Goal: Find specific page/section: Find specific page/section

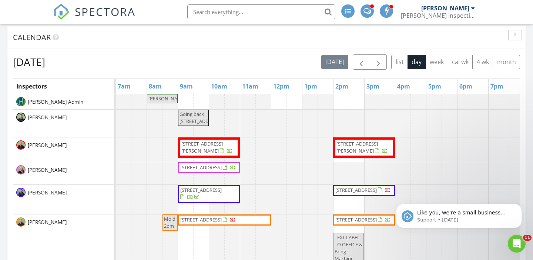
scroll to position [269, 0]
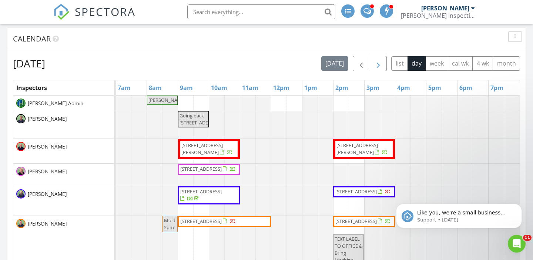
click at [376, 61] on span "button" at bounding box center [378, 63] width 9 height 9
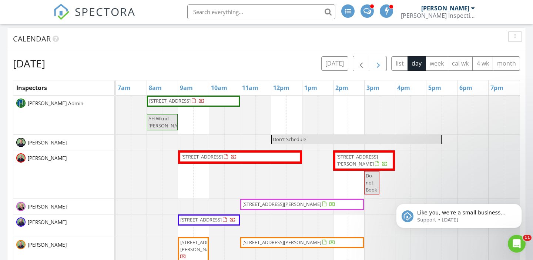
click at [376, 61] on span "button" at bounding box center [378, 63] width 9 height 9
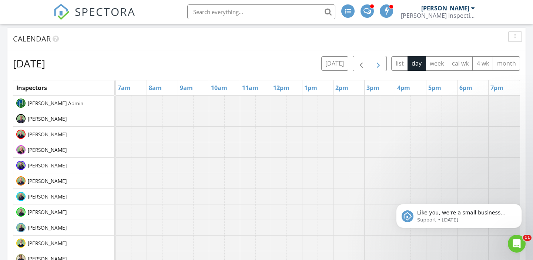
click at [376, 61] on span "button" at bounding box center [378, 63] width 9 height 9
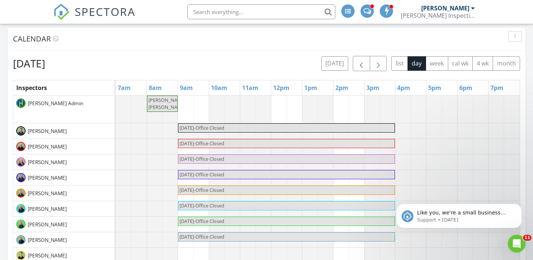
click at [376, 61] on span "button" at bounding box center [378, 63] width 9 height 9
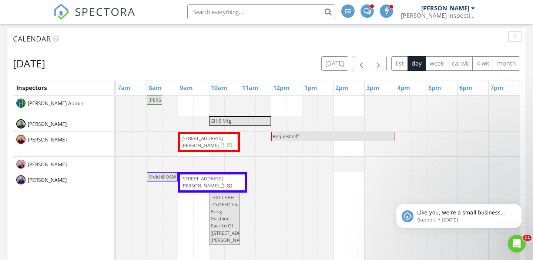
click at [378, 63] on span "button" at bounding box center [378, 63] width 9 height 9
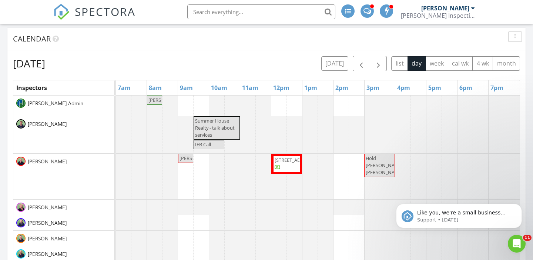
click at [287, 171] on span "421 Sheffield Cir, Augusta 30909" at bounding box center [287, 164] width 26 height 14
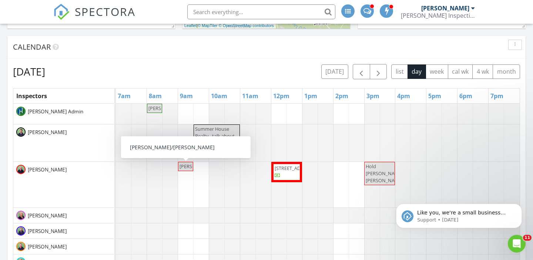
scroll to position [254, 0]
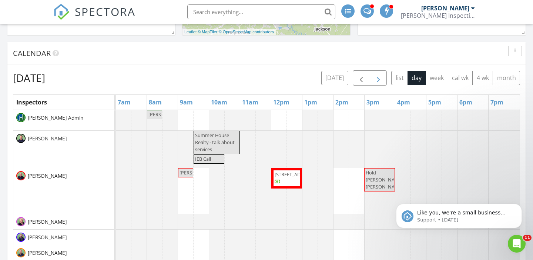
click at [375, 77] on span "button" at bounding box center [378, 78] width 9 height 9
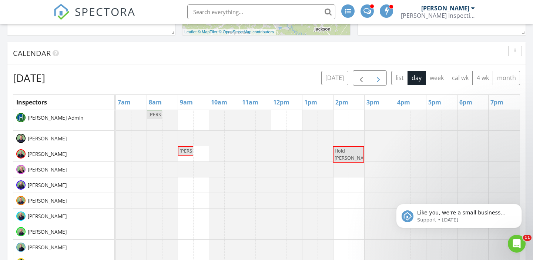
click at [375, 77] on span "button" at bounding box center [378, 78] width 9 height 9
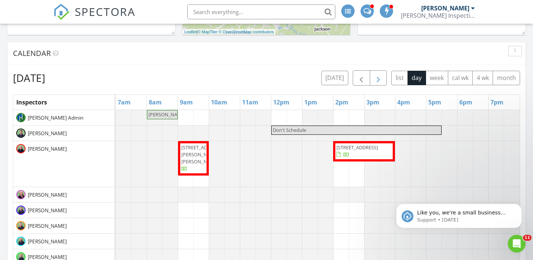
click at [378, 74] on span "button" at bounding box center [378, 78] width 9 height 9
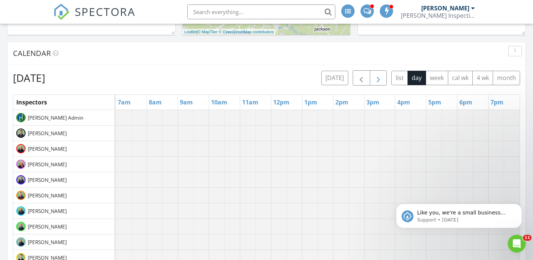
click at [378, 74] on span "button" at bounding box center [378, 78] width 9 height 9
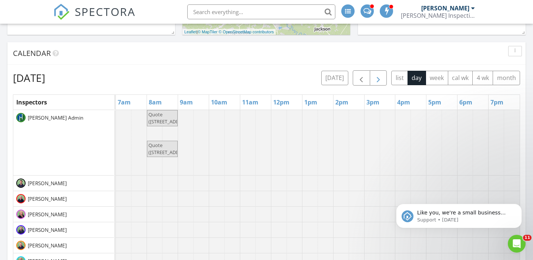
click at [378, 74] on span "button" at bounding box center [378, 78] width 9 height 9
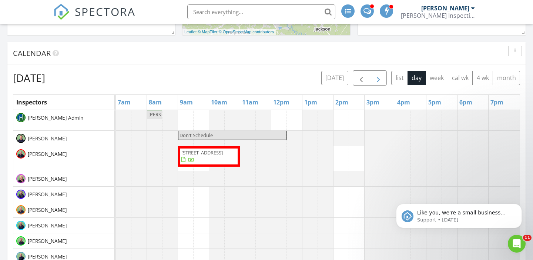
click at [374, 76] on span "button" at bounding box center [378, 78] width 9 height 9
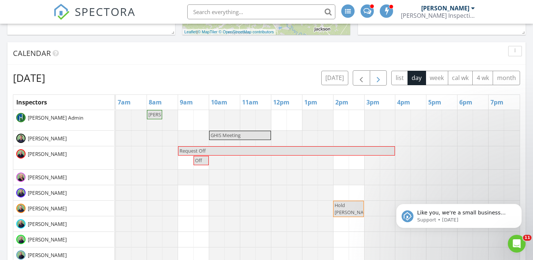
click at [374, 76] on span "button" at bounding box center [378, 78] width 9 height 9
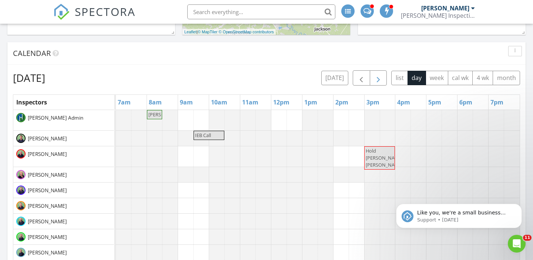
click at [374, 76] on span "button" at bounding box center [378, 78] width 9 height 9
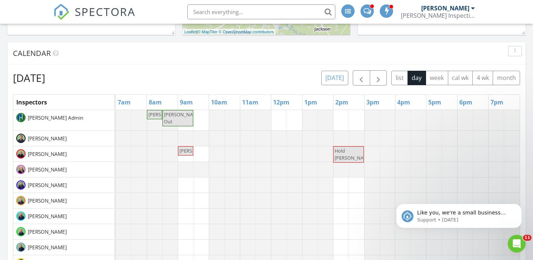
click at [335, 77] on button "[DATE]" at bounding box center [334, 78] width 27 height 14
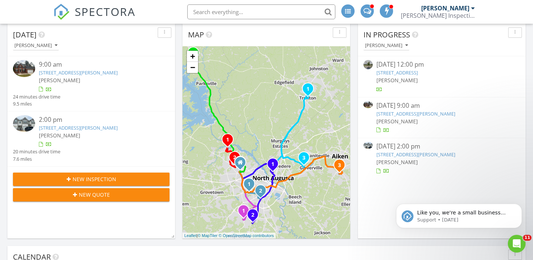
scroll to position [51, 0]
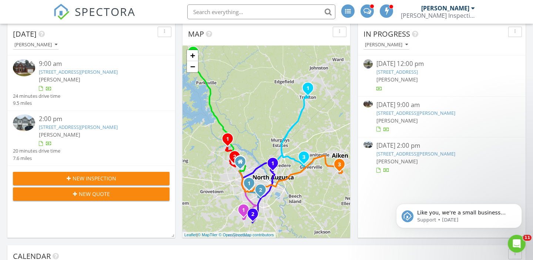
click at [398, 154] on link "[STREET_ADDRESS][PERSON_NAME]" at bounding box center [415, 153] width 79 height 7
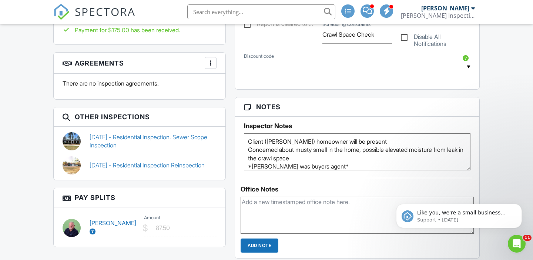
scroll to position [511, 0]
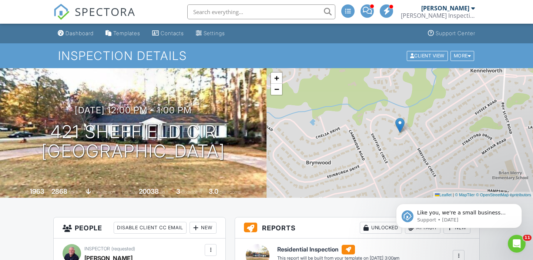
scroll to position [0, 0]
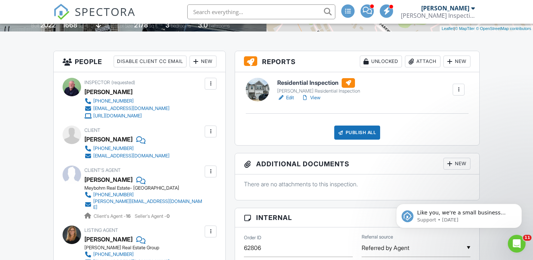
scroll to position [171, 0]
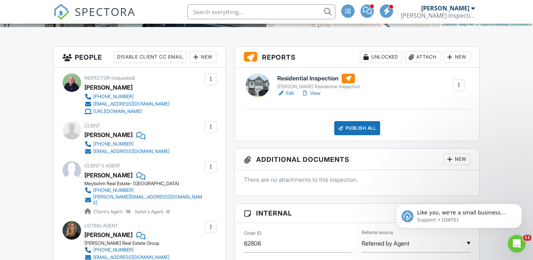
click at [292, 92] on link "Edit" at bounding box center [285, 93] width 17 height 7
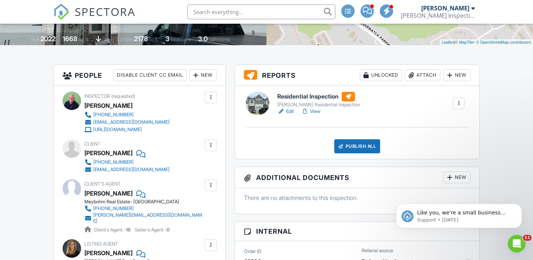
scroll to position [155, 0]
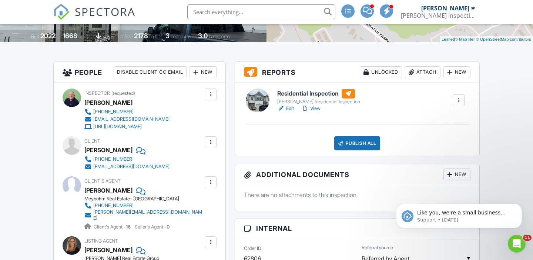
click at [317, 108] on link "View" at bounding box center [310, 108] width 19 height 7
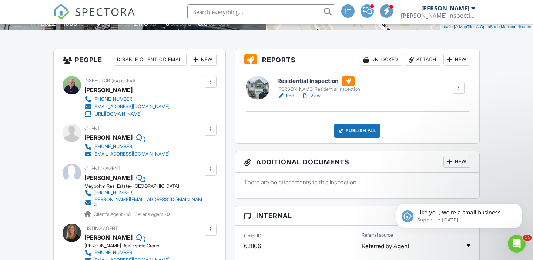
scroll to position [174, 0]
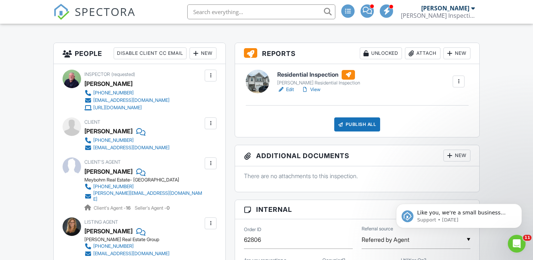
click at [315, 89] on link "View" at bounding box center [310, 89] width 19 height 7
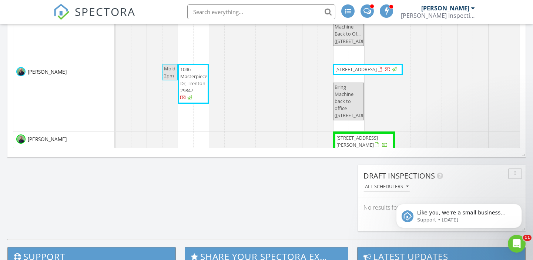
scroll to position [539, 0]
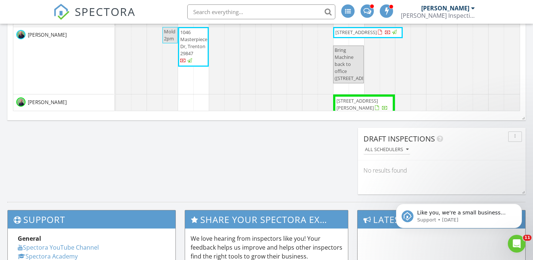
click at [92, 71] on div "[PERSON_NAME]" at bounding box center [63, 60] width 101 height 67
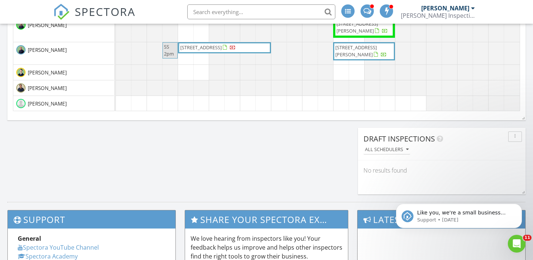
scroll to position [77, 0]
click at [152, 4] on div "SPECTORA Sanford Campbell Hargrove Inspection Services, Inc. Role: Inspector Ch…" at bounding box center [266, 12] width 426 height 24
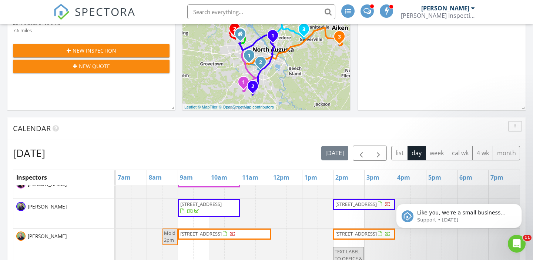
scroll to position [172, 0]
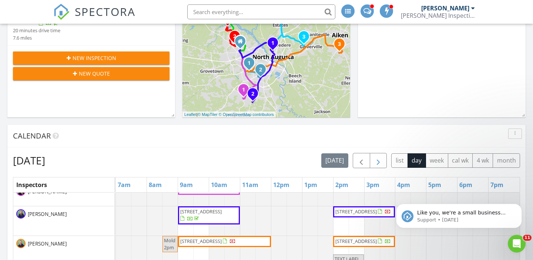
click at [382, 164] on span "button" at bounding box center [378, 160] width 9 height 9
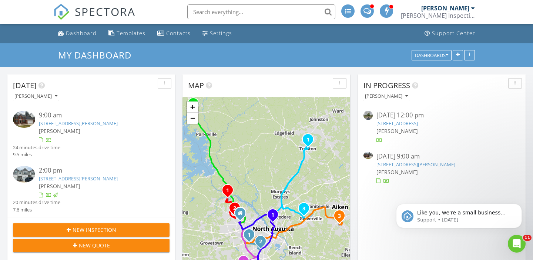
scroll to position [0, 0]
click at [219, 14] on input "text" at bounding box center [261, 11] width 148 height 15
type input "Buford"
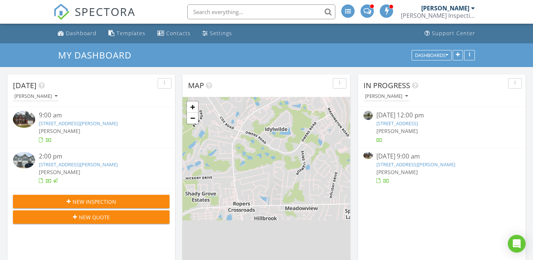
scroll to position [674, 533]
click at [220, 12] on input "text" at bounding box center [261, 11] width 148 height 15
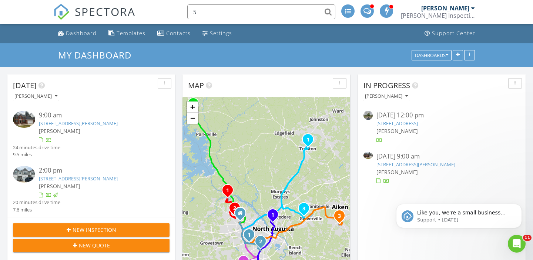
scroll to position [0, 0]
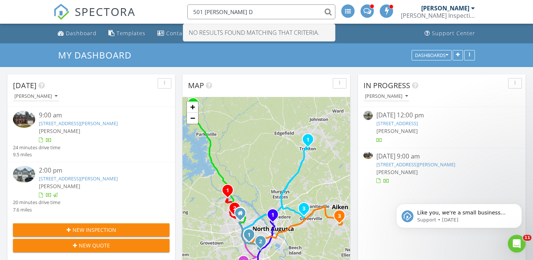
type input "[STREET_ADDRESS][PERSON_NAME]"
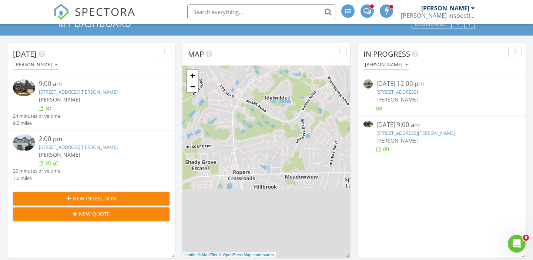
scroll to position [33, 0]
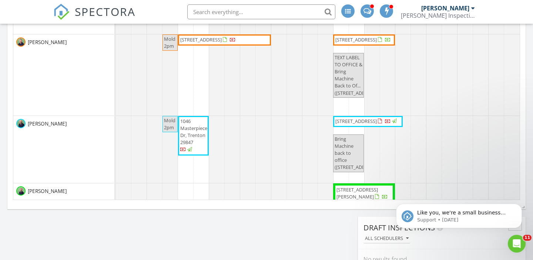
scroll to position [451, 0]
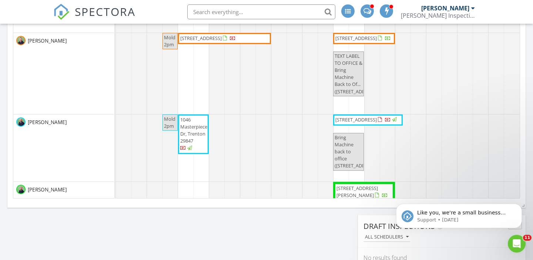
click at [51, 170] on div "[PERSON_NAME]" at bounding box center [63, 147] width 101 height 67
click at [116, 139] on div at bounding box center [116, 147] width 0 height 67
click at [66, 105] on div "[PERSON_NAME]" at bounding box center [63, 73] width 101 height 81
